Goal: Information Seeking & Learning: Learn about a topic

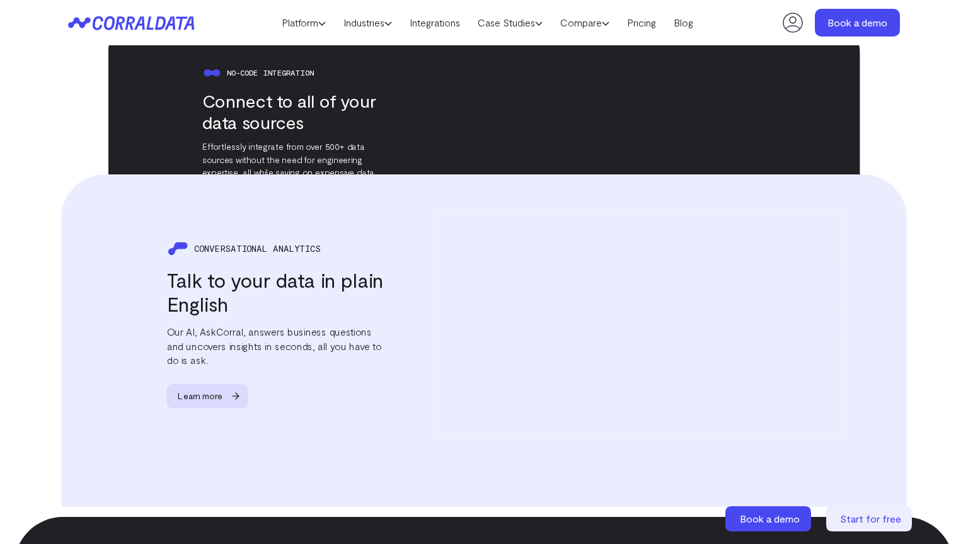
scroll to position [1910, 0]
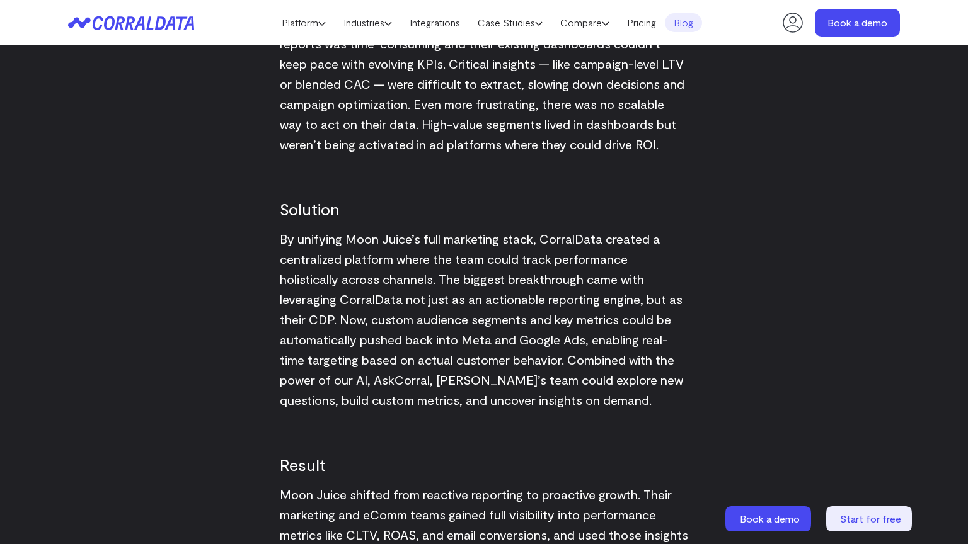
scroll to position [1910, 0]
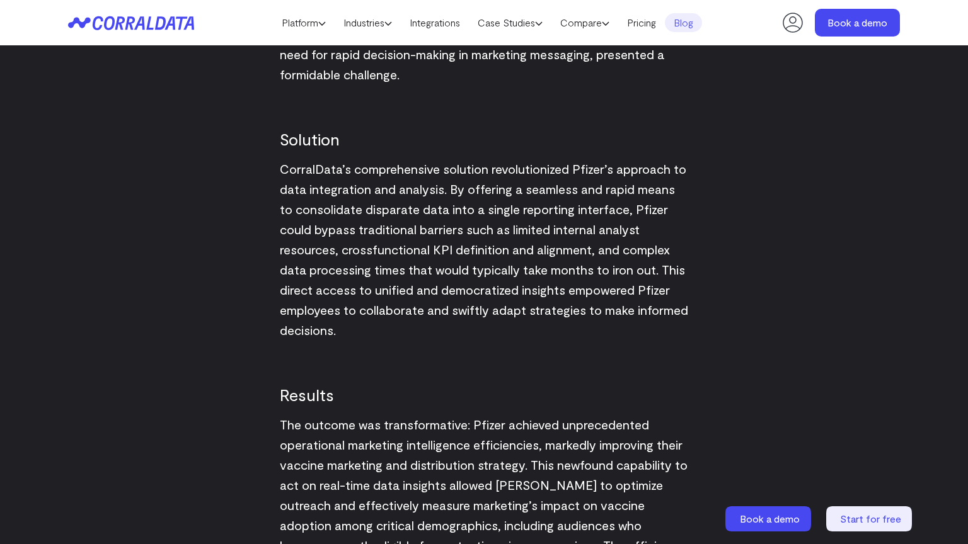
scroll to position [1910, 0]
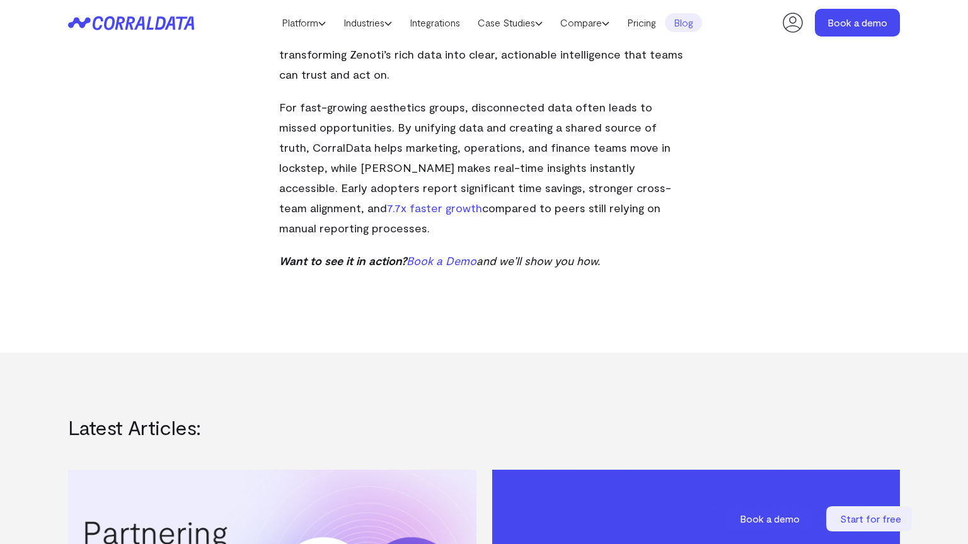
scroll to position [1910, 0]
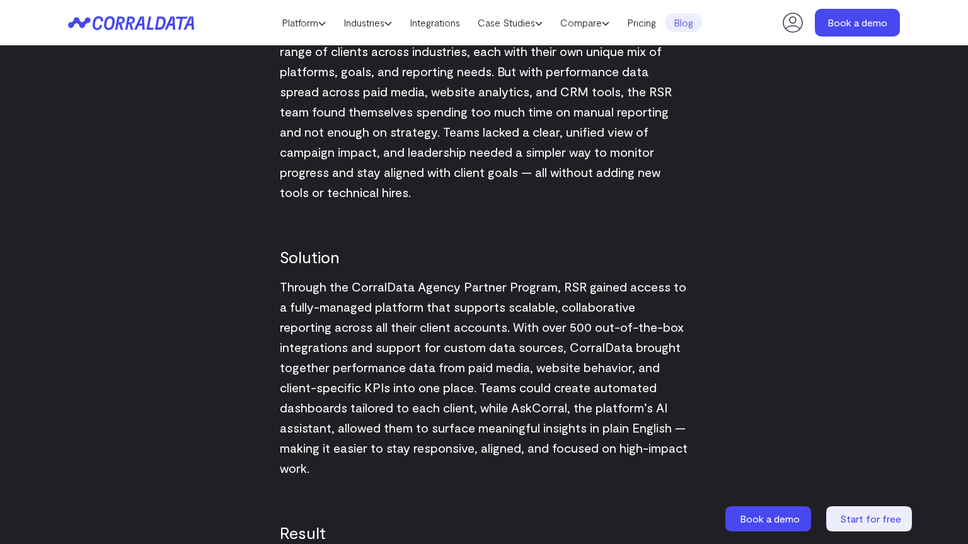
scroll to position [1910, 0]
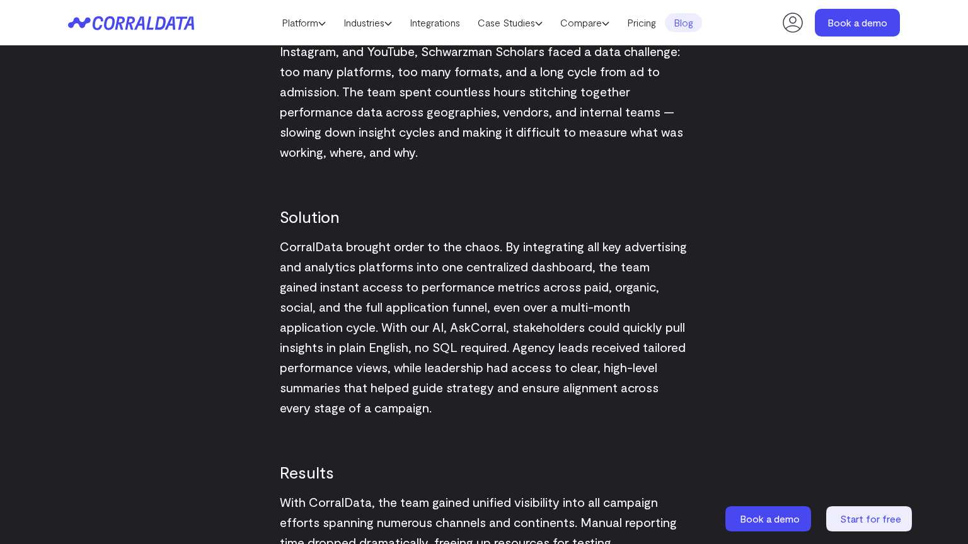
scroll to position [1910, 0]
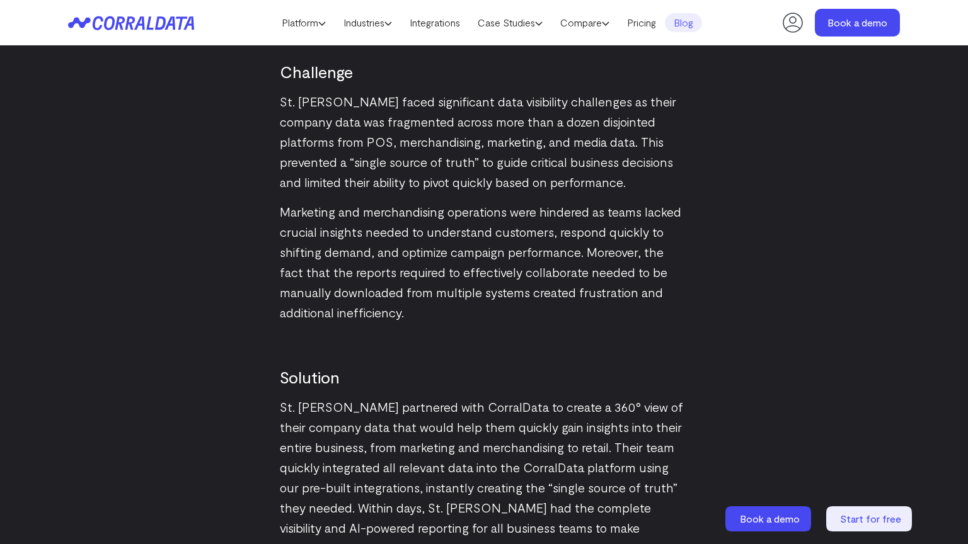
scroll to position [1910, 0]
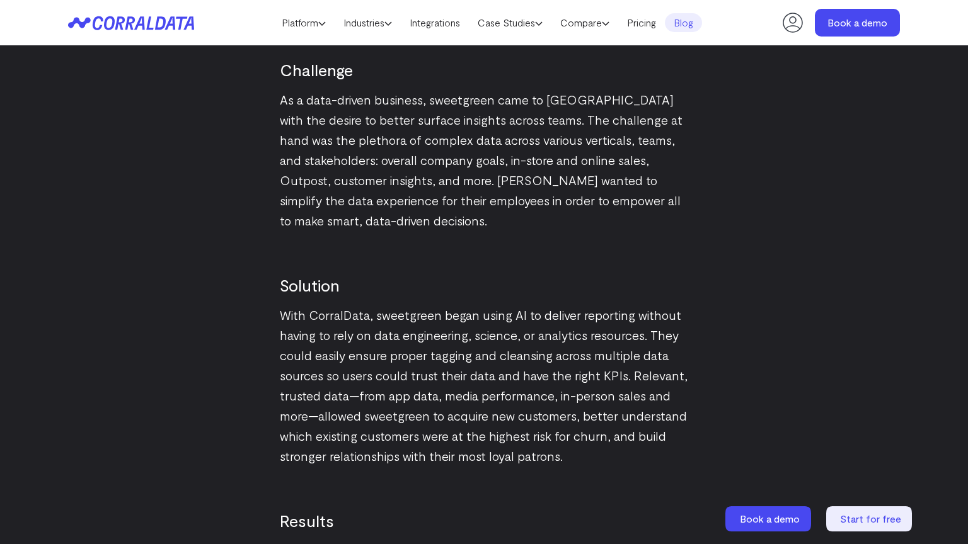
scroll to position [1910, 0]
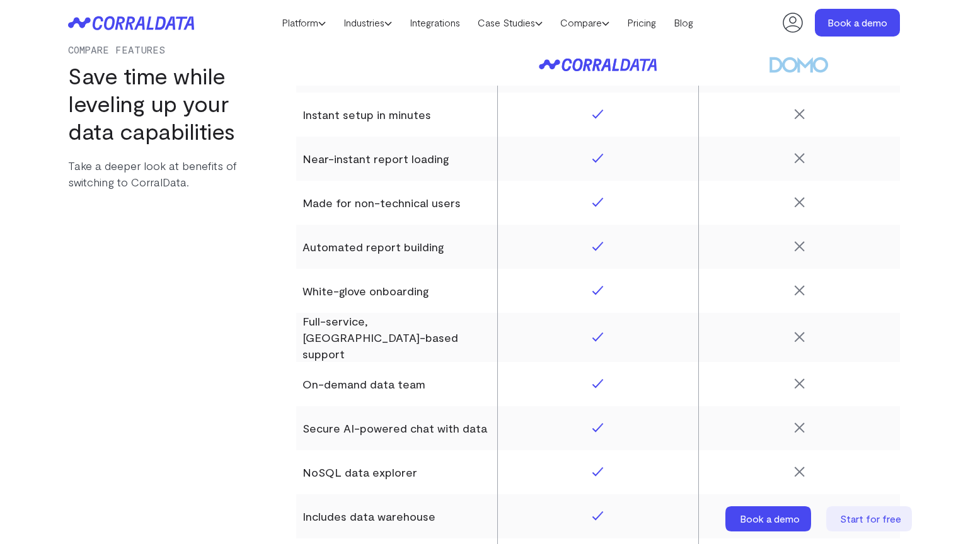
scroll to position [1910, 0]
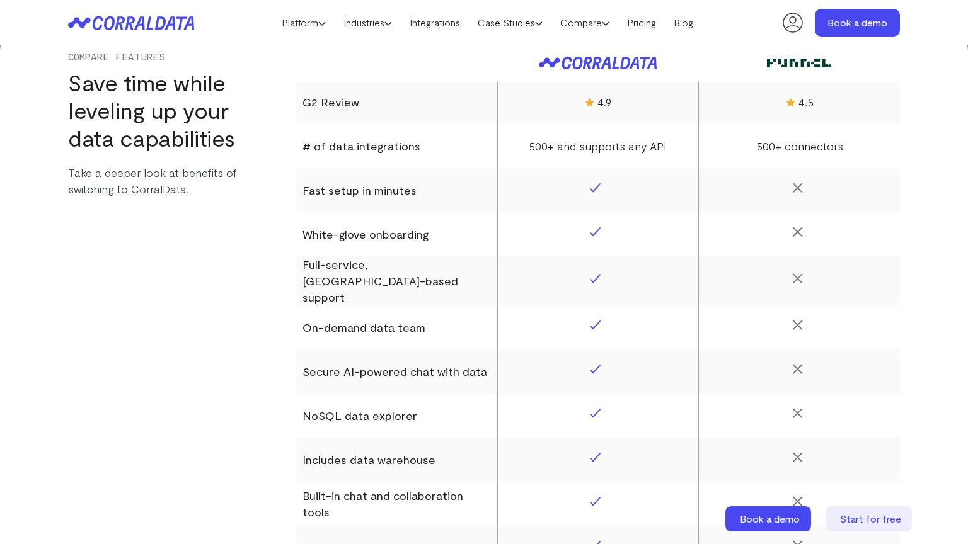
scroll to position [1910, 0]
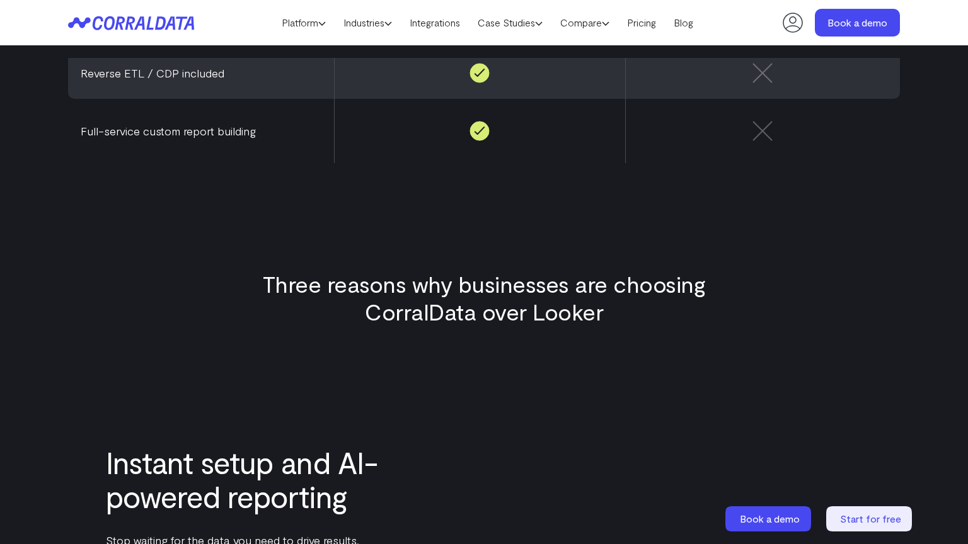
scroll to position [1910, 0]
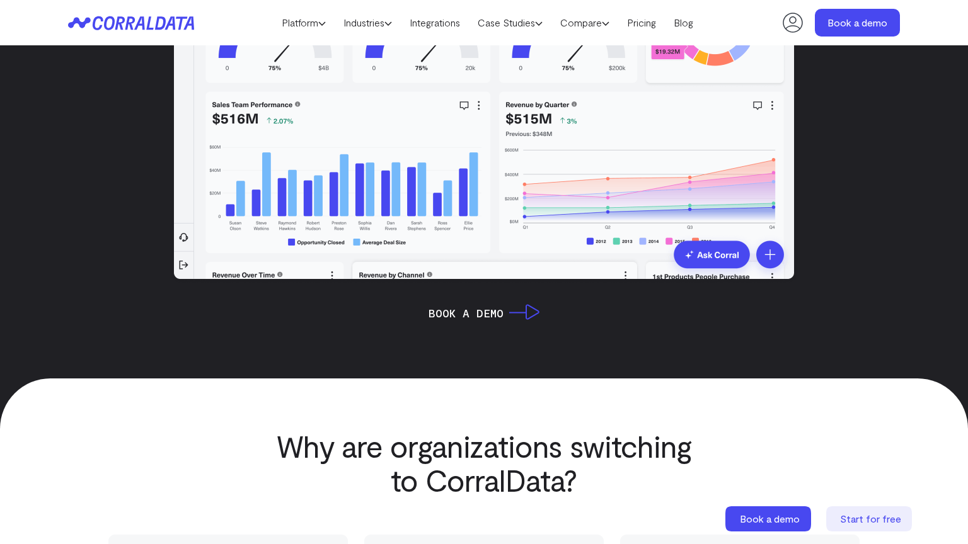
scroll to position [964, 0]
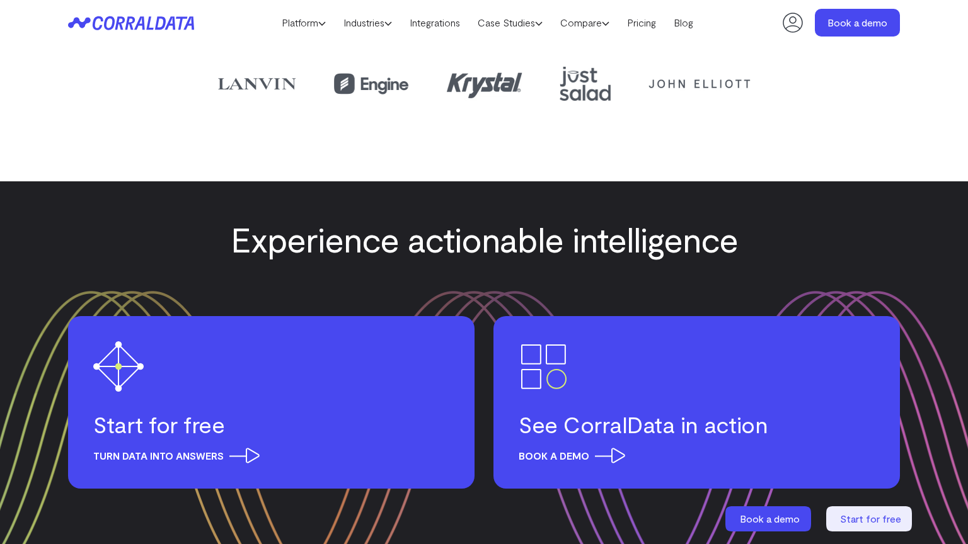
scroll to position [1910, 0]
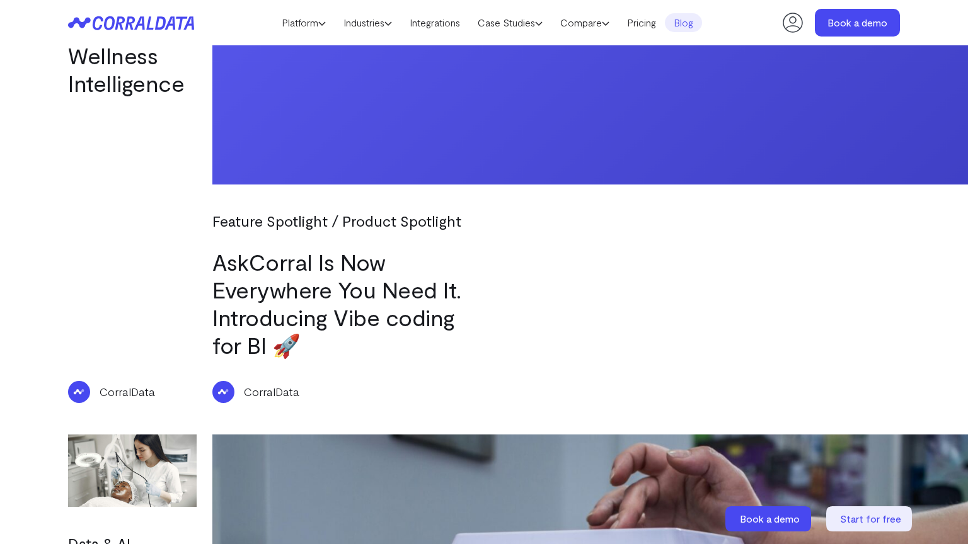
scroll to position [1910, 0]
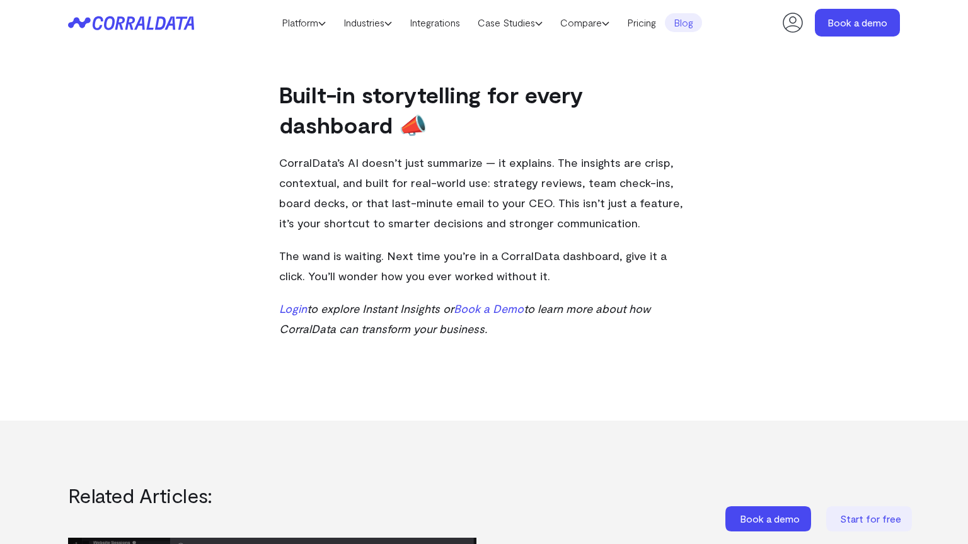
scroll to position [1437, 0]
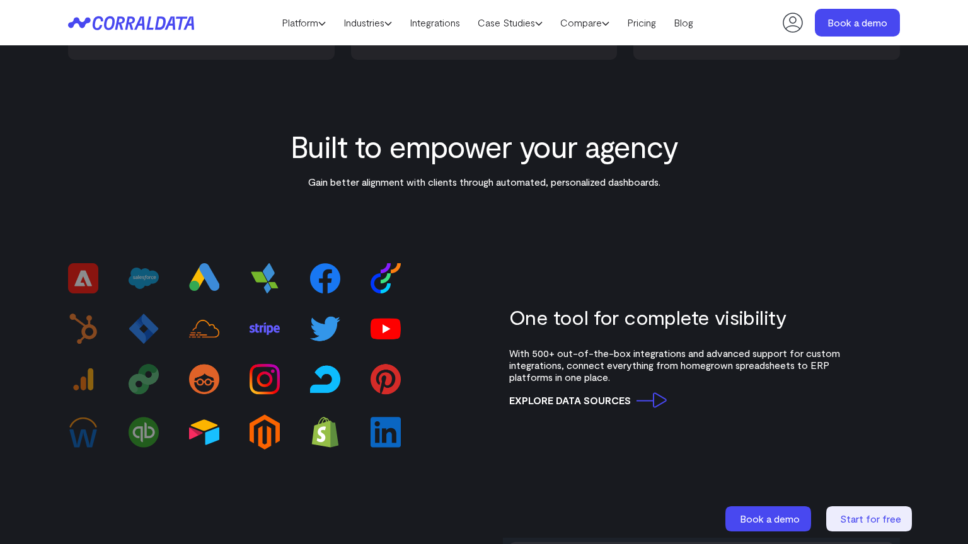
scroll to position [1437, 0]
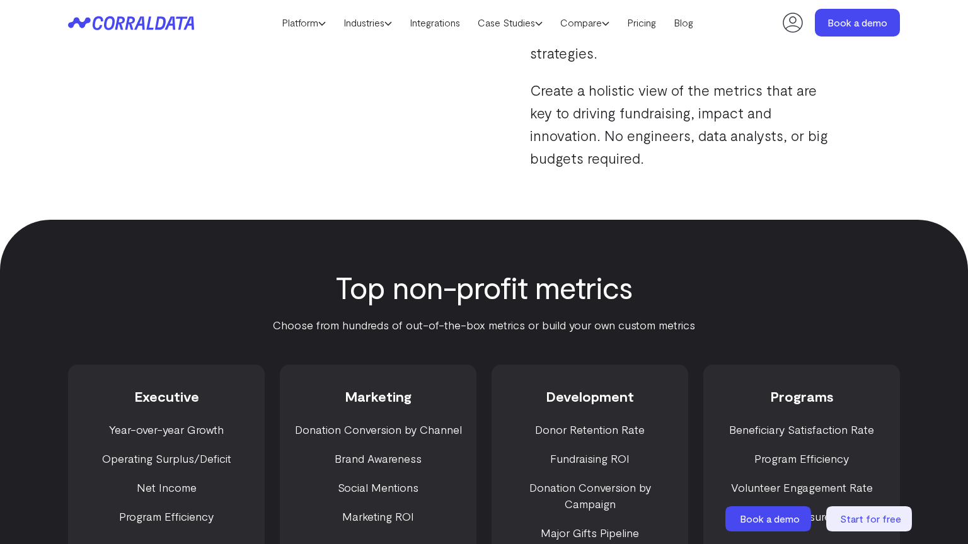
scroll to position [1910, 0]
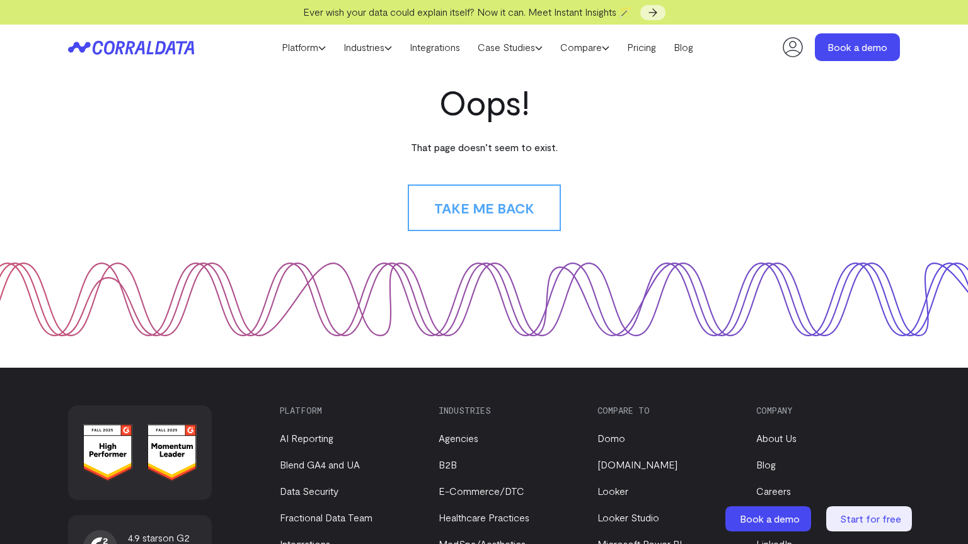
scroll to position [229, 0]
